Goal: Task Accomplishment & Management: Use online tool/utility

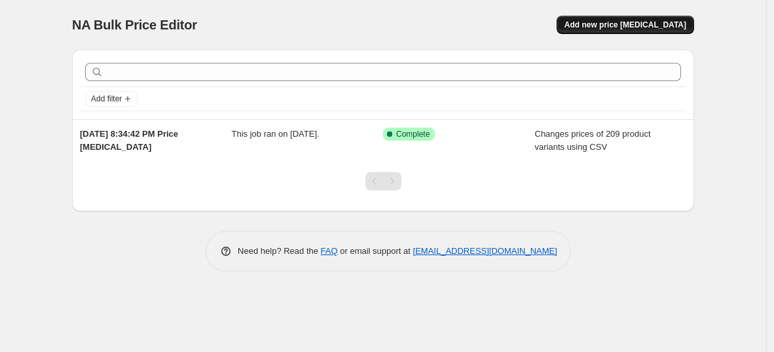
click at [632, 19] on button "Add new price [MEDICAL_DATA]" at bounding box center [624, 25] width 137 height 18
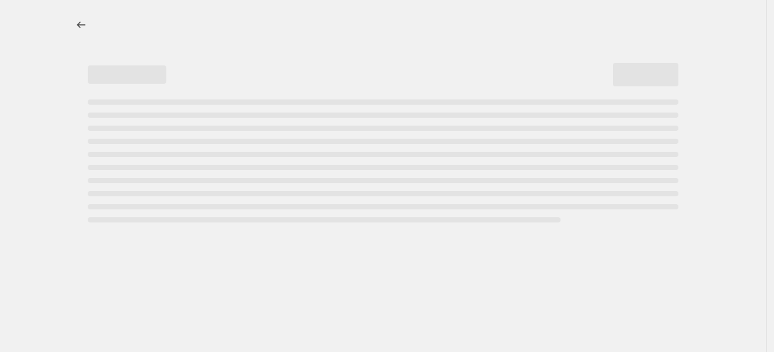
select select "percentage"
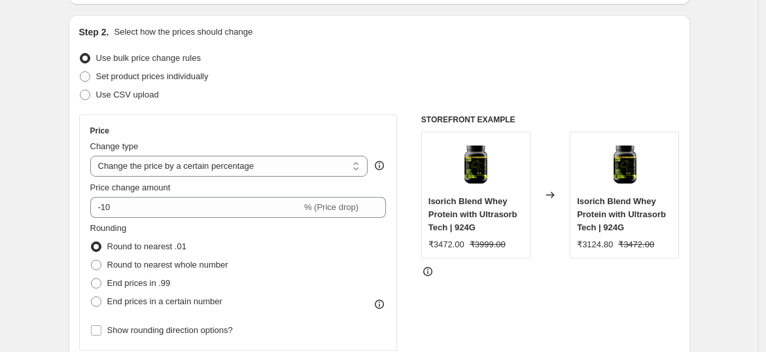
scroll to position [127, 0]
click at [116, 92] on span "Use CSV upload" at bounding box center [127, 94] width 63 height 10
click at [80, 90] on input "Use CSV upload" at bounding box center [80, 89] width 1 height 1
radio input "true"
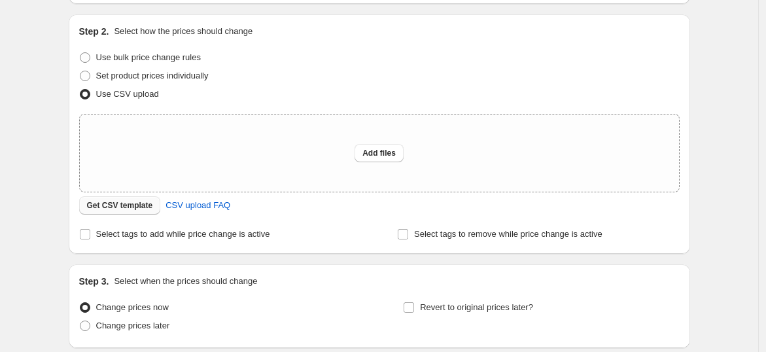
click at [134, 203] on span "Get CSV template" at bounding box center [120, 205] width 66 height 10
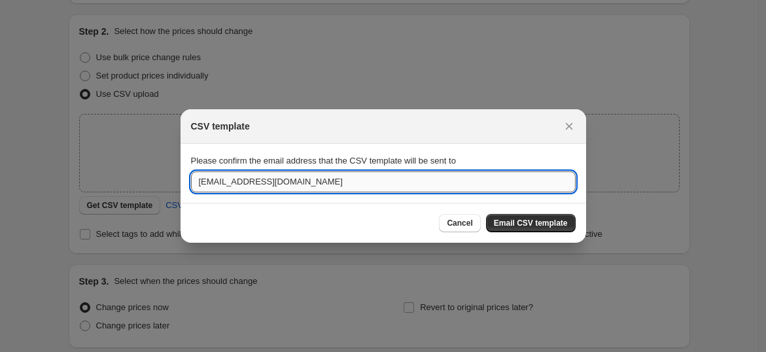
click at [297, 180] on input "[EMAIL_ADDRESS][DOMAIN_NAME]" at bounding box center [383, 181] width 385 height 21
click at [219, 185] on input "[EMAIL_ADDRESS][DOMAIN_NAME]" at bounding box center [383, 181] width 385 height 21
type input "[PERSON_NAME][EMAIL_ADDRESS][DOMAIN_NAME]"
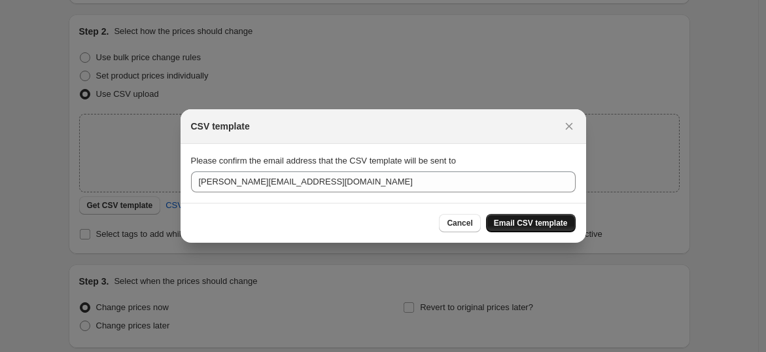
click at [527, 227] on span "Email CSV template" at bounding box center [531, 223] width 74 height 10
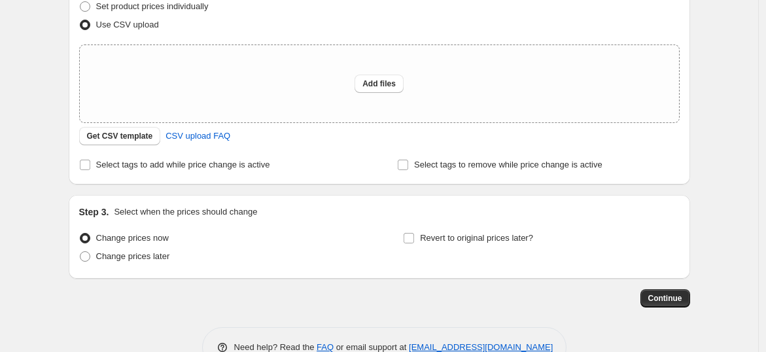
scroll to position [196, 0]
click at [101, 245] on label "Change prices now" at bounding box center [124, 238] width 90 height 18
click at [80, 234] on input "Change prices now" at bounding box center [80, 233] width 1 height 1
click at [96, 255] on label "Change prices later" at bounding box center [124, 256] width 91 height 18
click at [80, 252] on input "Change prices later" at bounding box center [80, 251] width 1 height 1
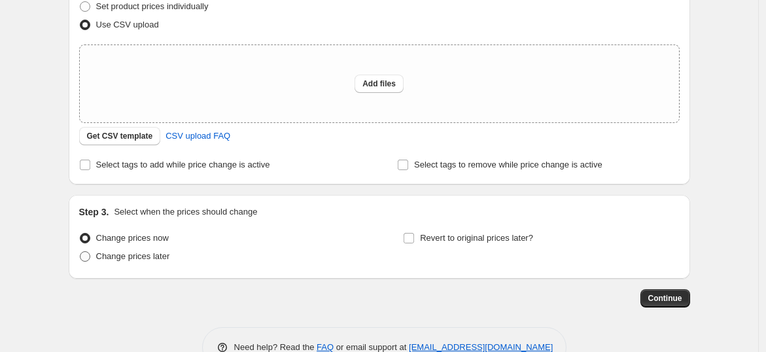
radio input "true"
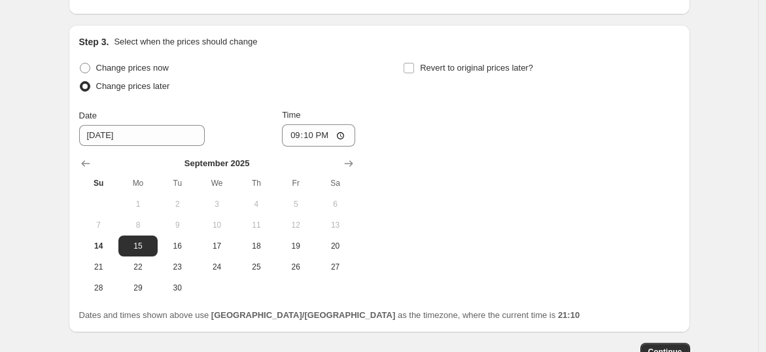
scroll to position [365, 0]
click at [89, 247] on span "14" at bounding box center [98, 247] width 29 height 10
click at [140, 246] on span "15" at bounding box center [138, 247] width 29 height 10
type input "[DATE]"
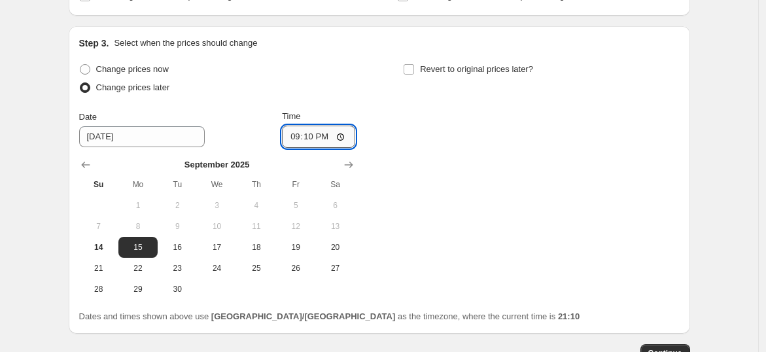
click at [342, 139] on input "21:10" at bounding box center [318, 137] width 73 height 22
type input "00:01"
click at [473, 262] on div "Change prices now Change prices later Date [DATE] Time 00:[DATE] Mo Tu We Th Fr…" at bounding box center [379, 180] width 601 height 240
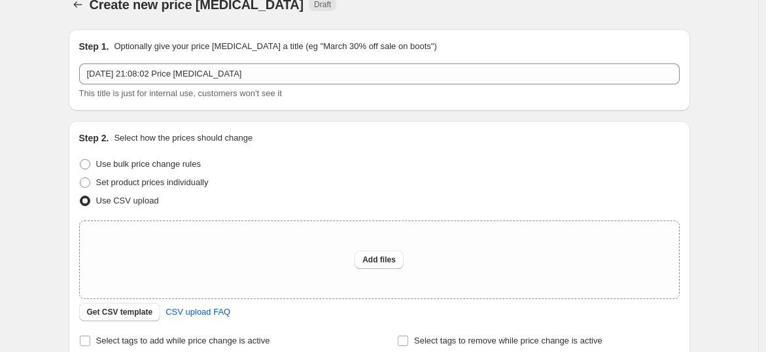
scroll to position [0, 0]
